Goal: Register for event/course

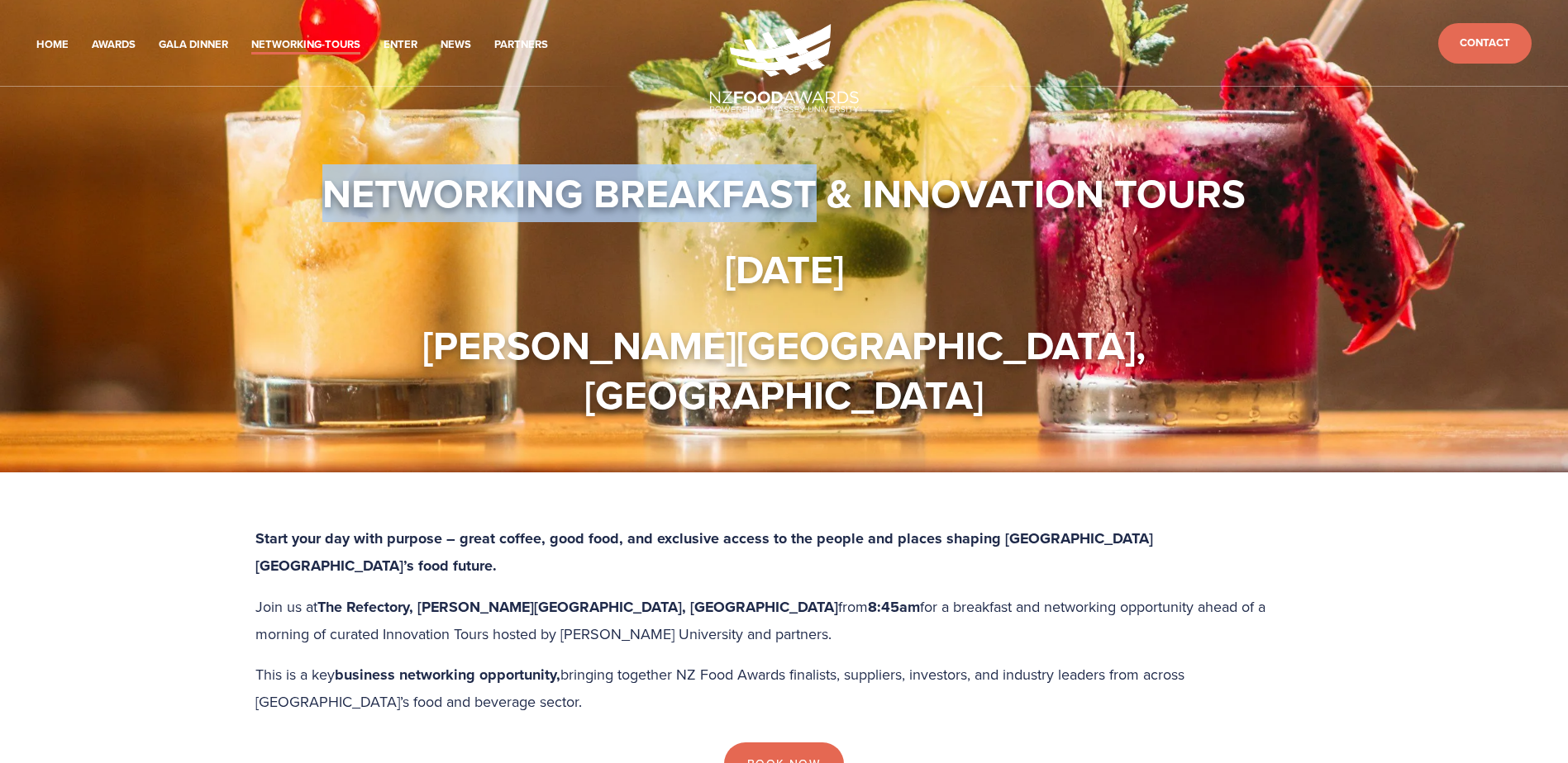
drag, startPoint x: 435, startPoint y: 144, endPoint x: 809, endPoint y: 152, distance: 374.1
click at [809, 169] on div "Networking Breakfast & Innovation Tours [DATE] [PERSON_NAME][GEOGRAPHIC_DATA], …" at bounding box center [784, 294] width 1034 height 251
copy strong "Networking Breakfast"
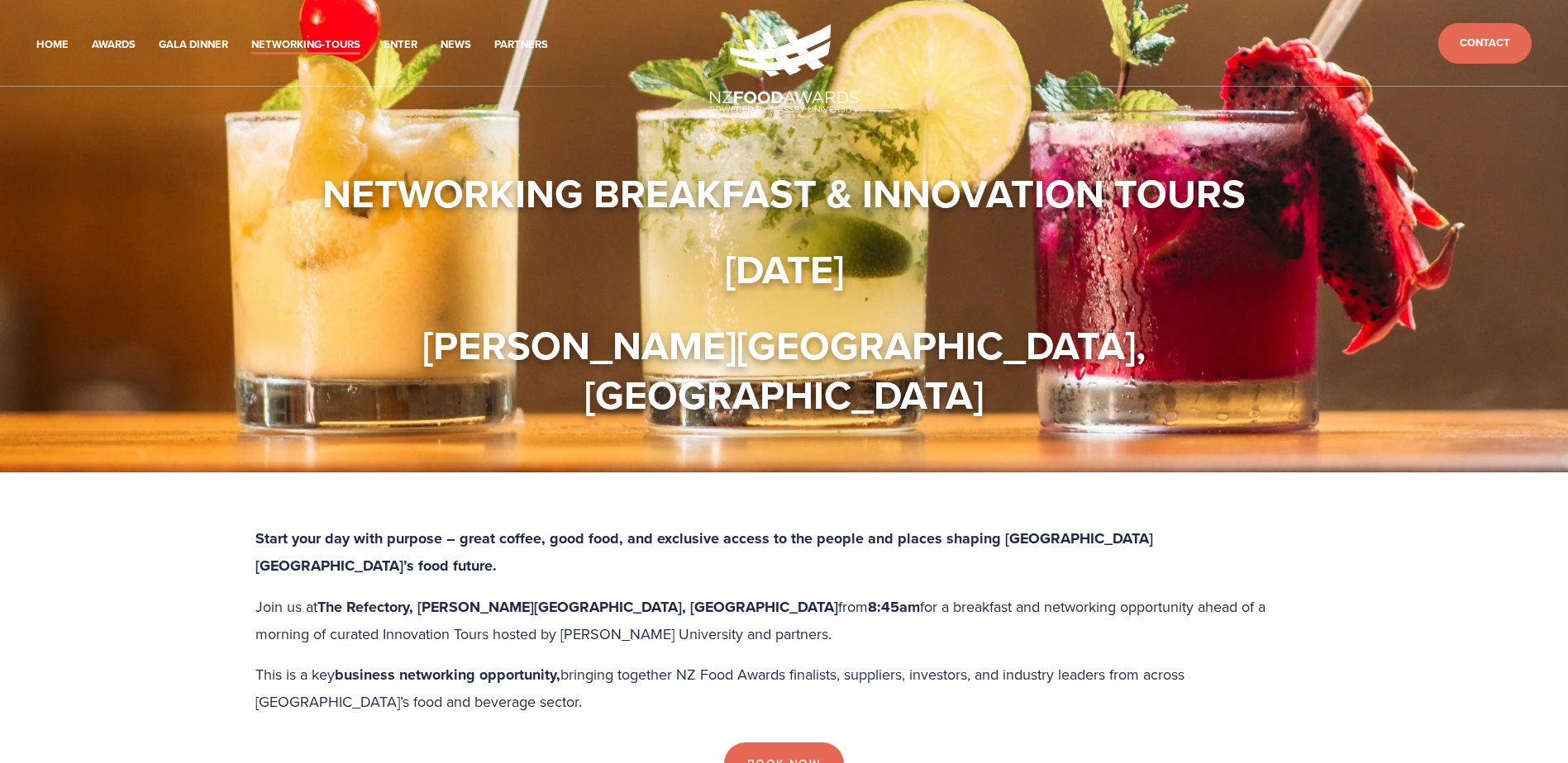
click at [468, 225] on div "Networking Breakfast & Innovation Tours [DATE] [PERSON_NAME][GEOGRAPHIC_DATA], …" at bounding box center [784, 294] width 1005 height 251
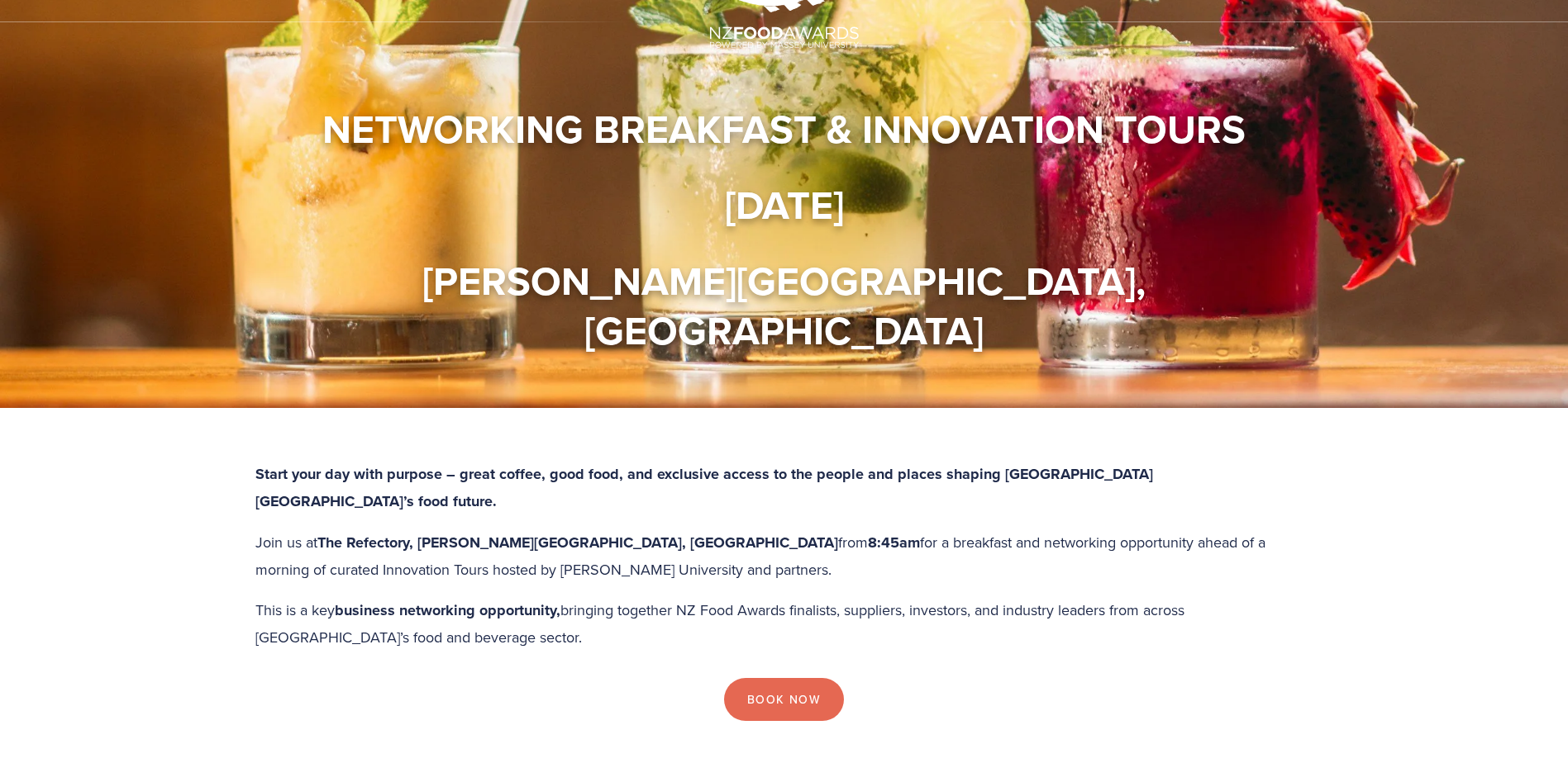
scroll to position [83, 0]
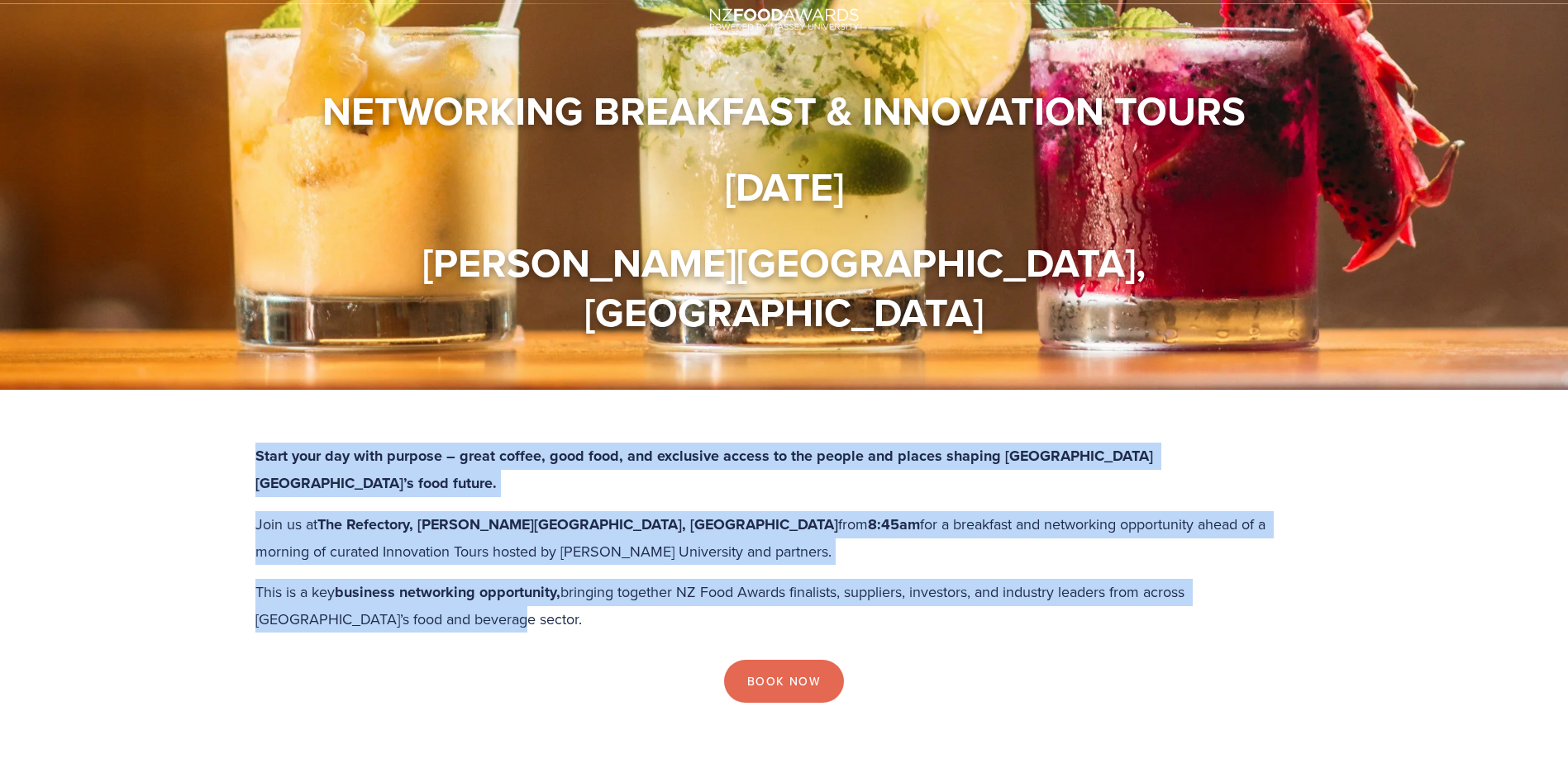
drag, startPoint x: 381, startPoint y: 280, endPoint x: 625, endPoint y: 385, distance: 265.6
click at [625, 443] on div "Start your day with purpose – great coffee, good food, and exclusive access to …" at bounding box center [784, 544] width 1086 height 203
copy div "Start your day with purpose – great coffee, good food, and exclusive access to …"
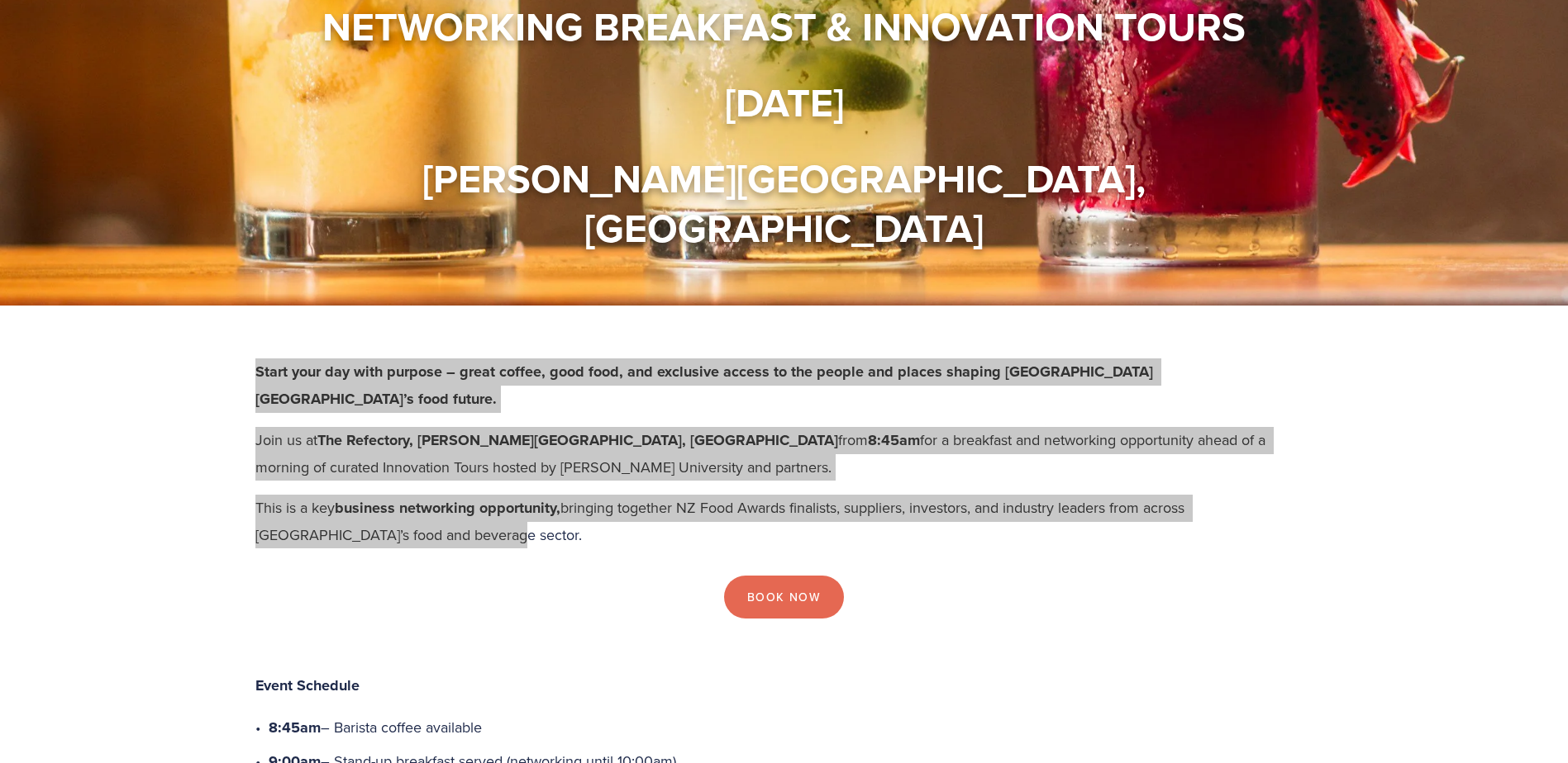
scroll to position [165, 0]
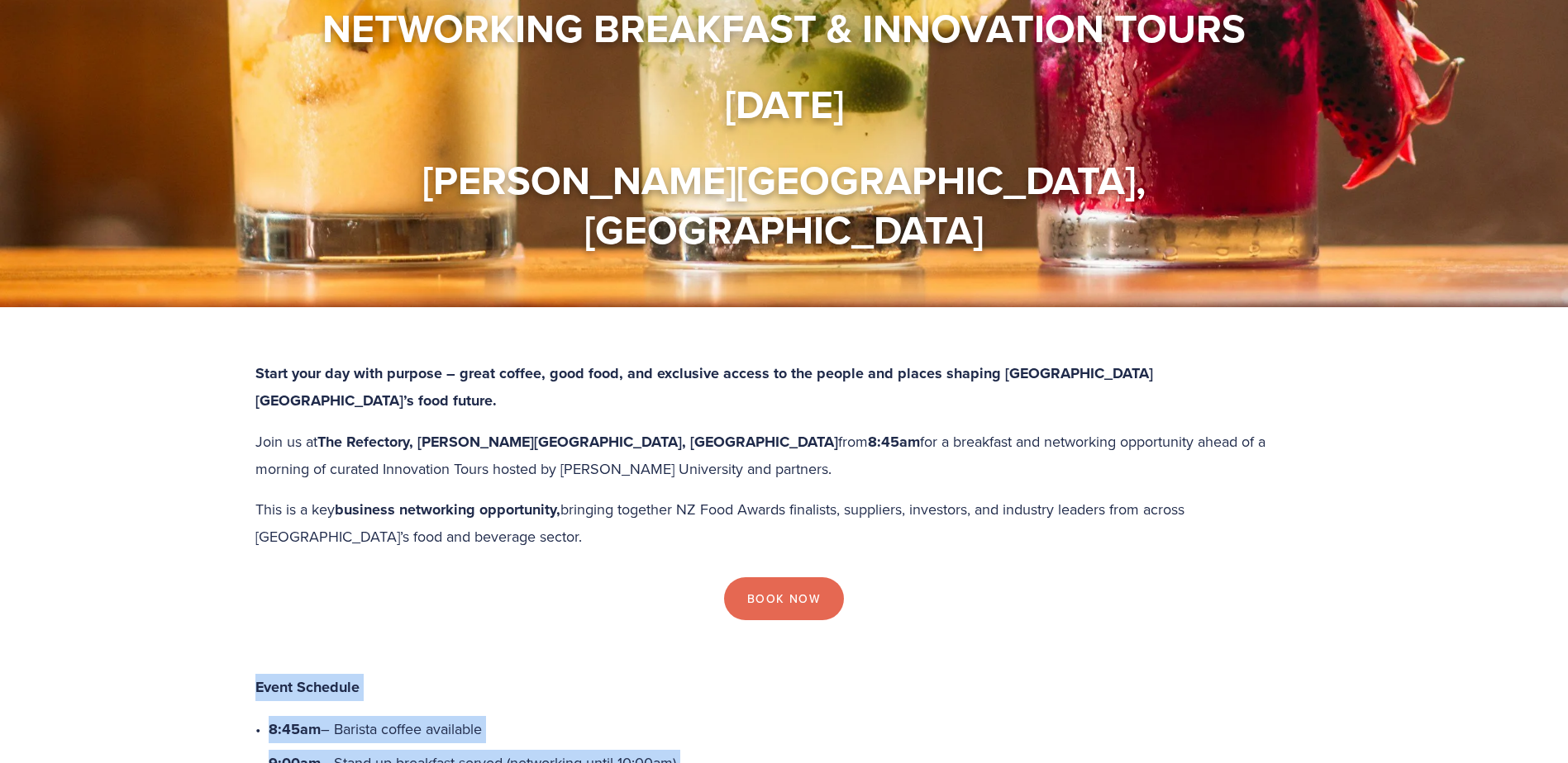
drag, startPoint x: 380, startPoint y: 432, endPoint x: 822, endPoint y: 552, distance: 458.0
copy div "Event Schedule 8:45am – Barista coffee available 9:00am – Stand-up breakfast se…"
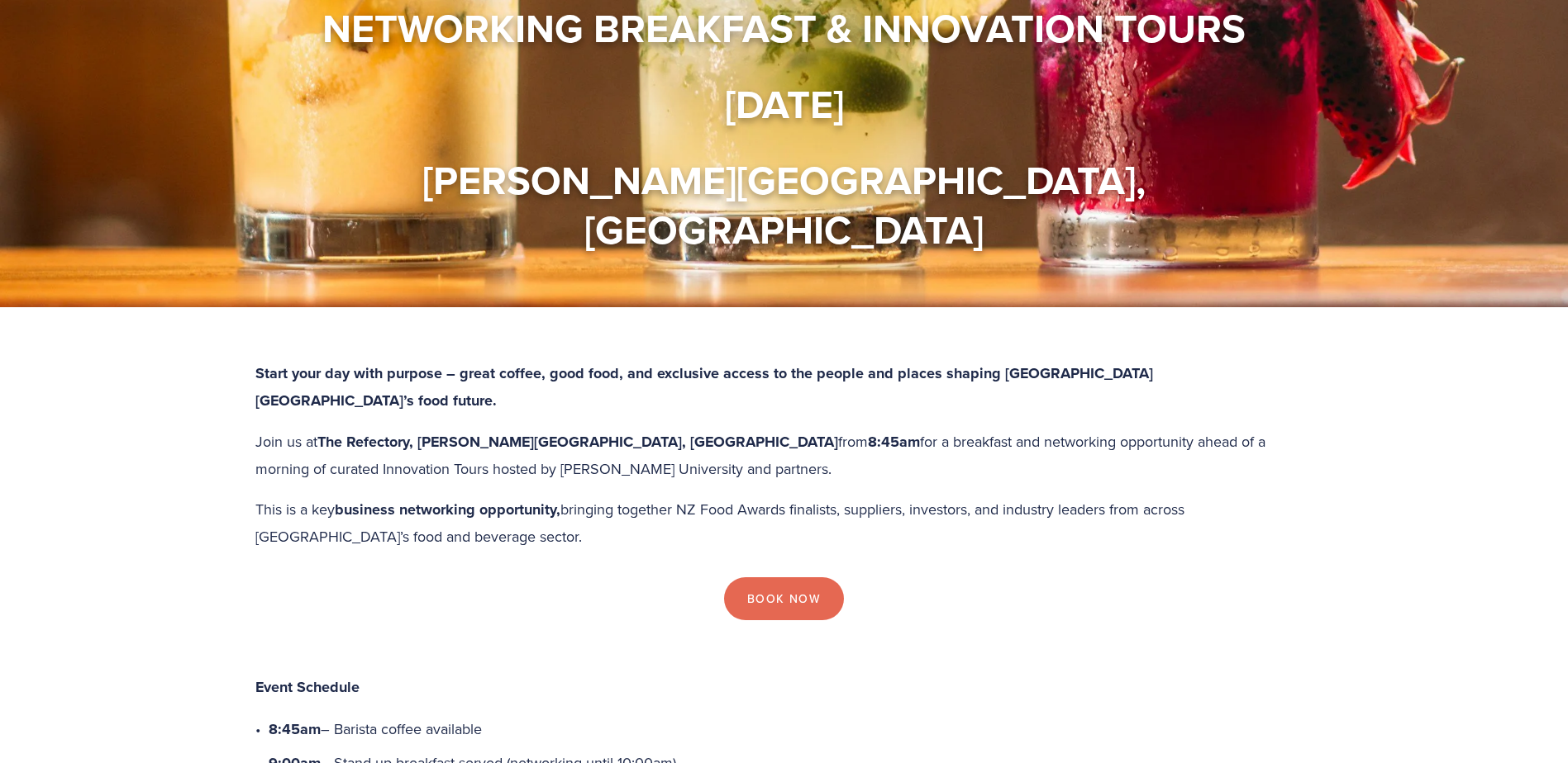
scroll to position [0, 0]
